Goal: Check status: Check status

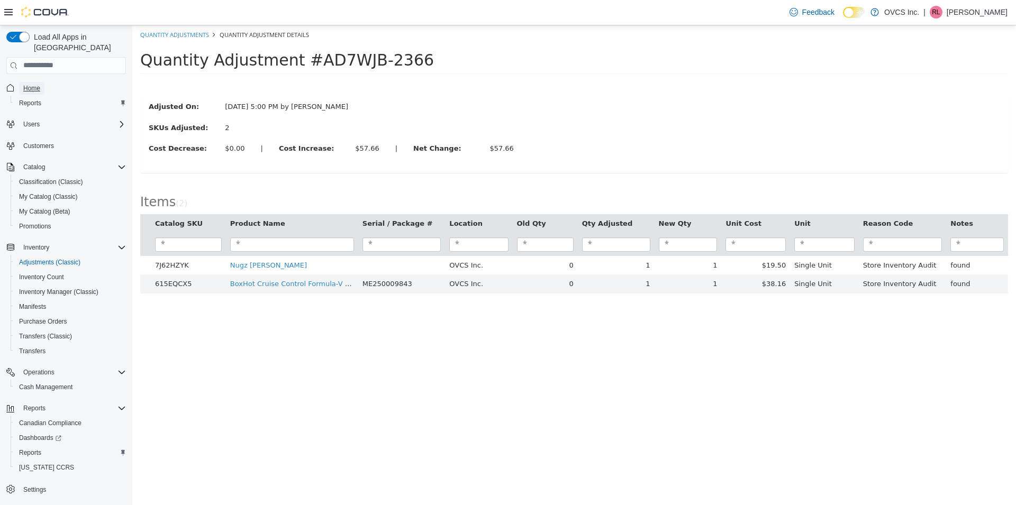
click at [33, 84] on span "Home" at bounding box center [31, 88] width 17 height 8
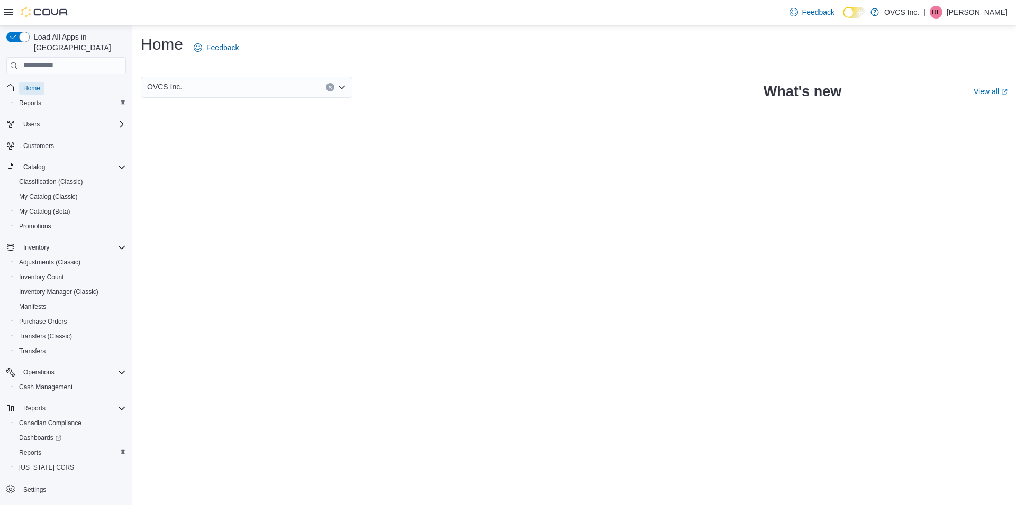
click at [36, 84] on span "Home" at bounding box center [31, 88] width 17 height 8
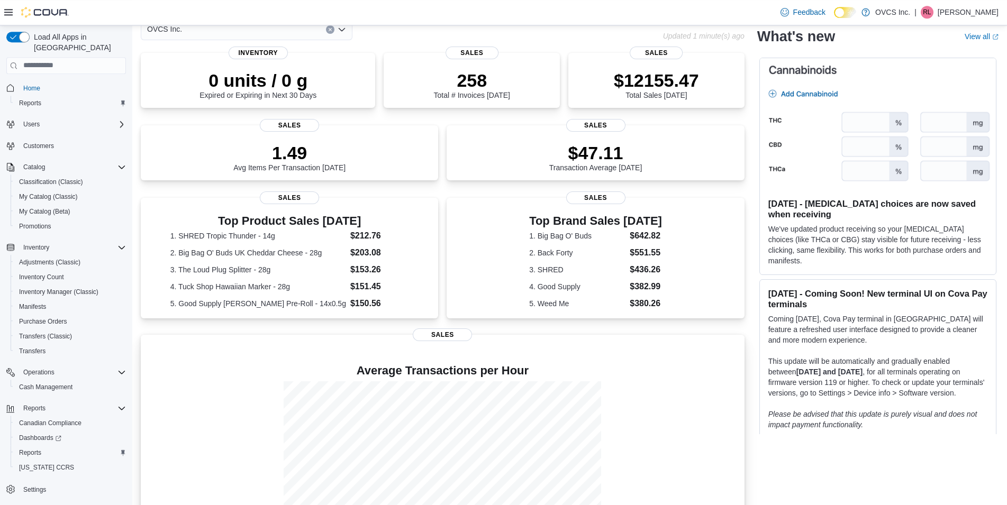
scroll to position [116, 0]
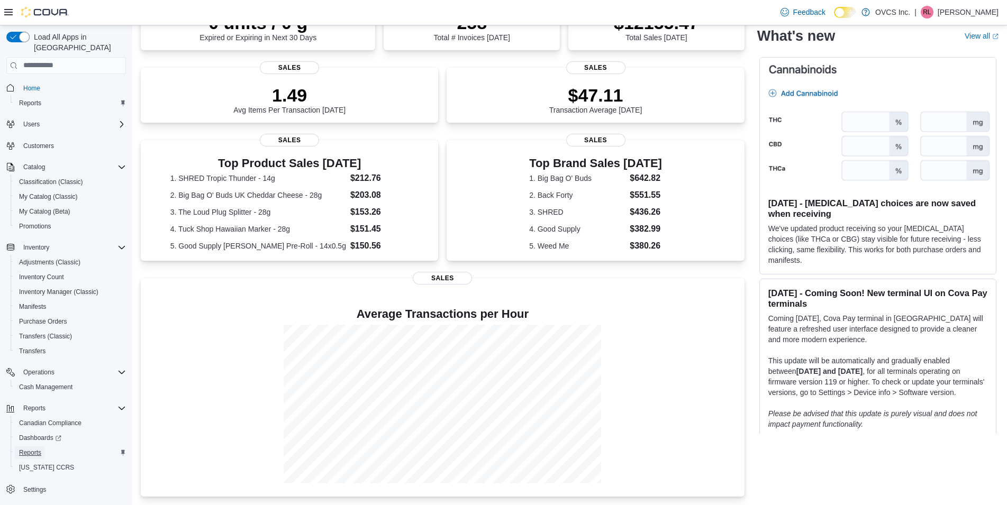
click at [27, 448] on span "Reports" at bounding box center [30, 452] width 22 height 13
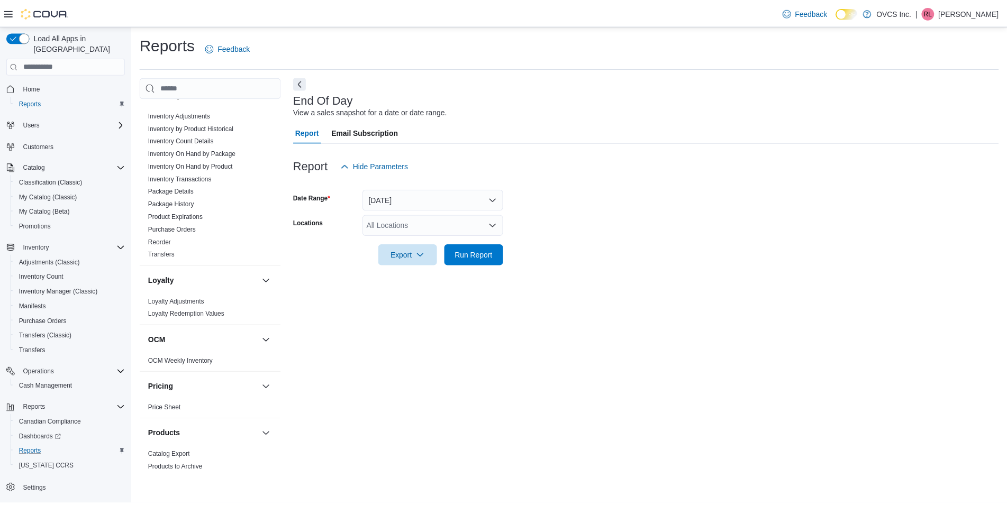
scroll to position [559, 0]
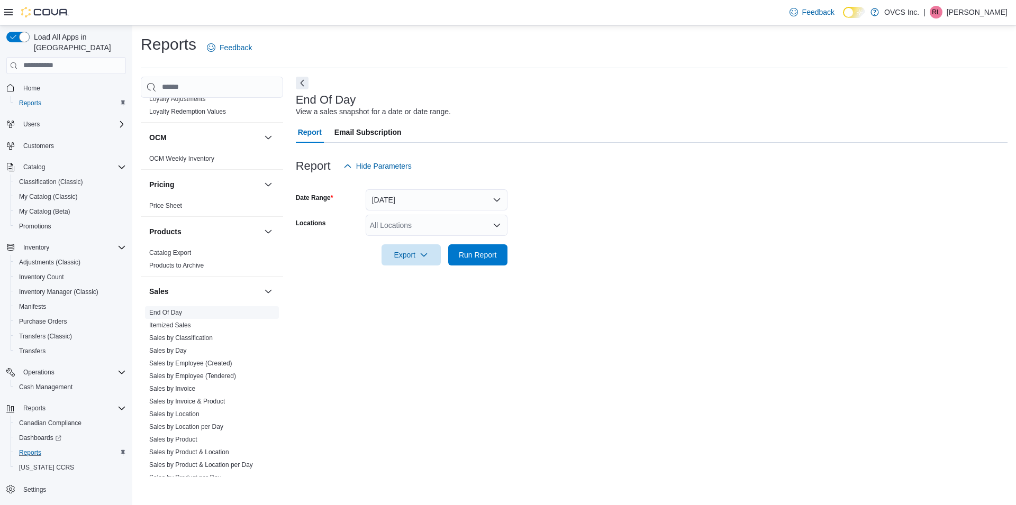
click at [172, 312] on link "End Of Day" at bounding box center [165, 312] width 33 height 7
click at [428, 222] on div "All Locations" at bounding box center [437, 225] width 142 height 21
drag, startPoint x: 396, startPoint y: 261, endPoint x: 449, endPoint y: 260, distance: 52.9
click at [397, 261] on span "OVCS Inc." at bounding box center [405, 258] width 35 height 11
click at [469, 260] on span "Run Report" at bounding box center [477, 254] width 47 height 21
